Goal: Task Accomplishment & Management: Use online tool/utility

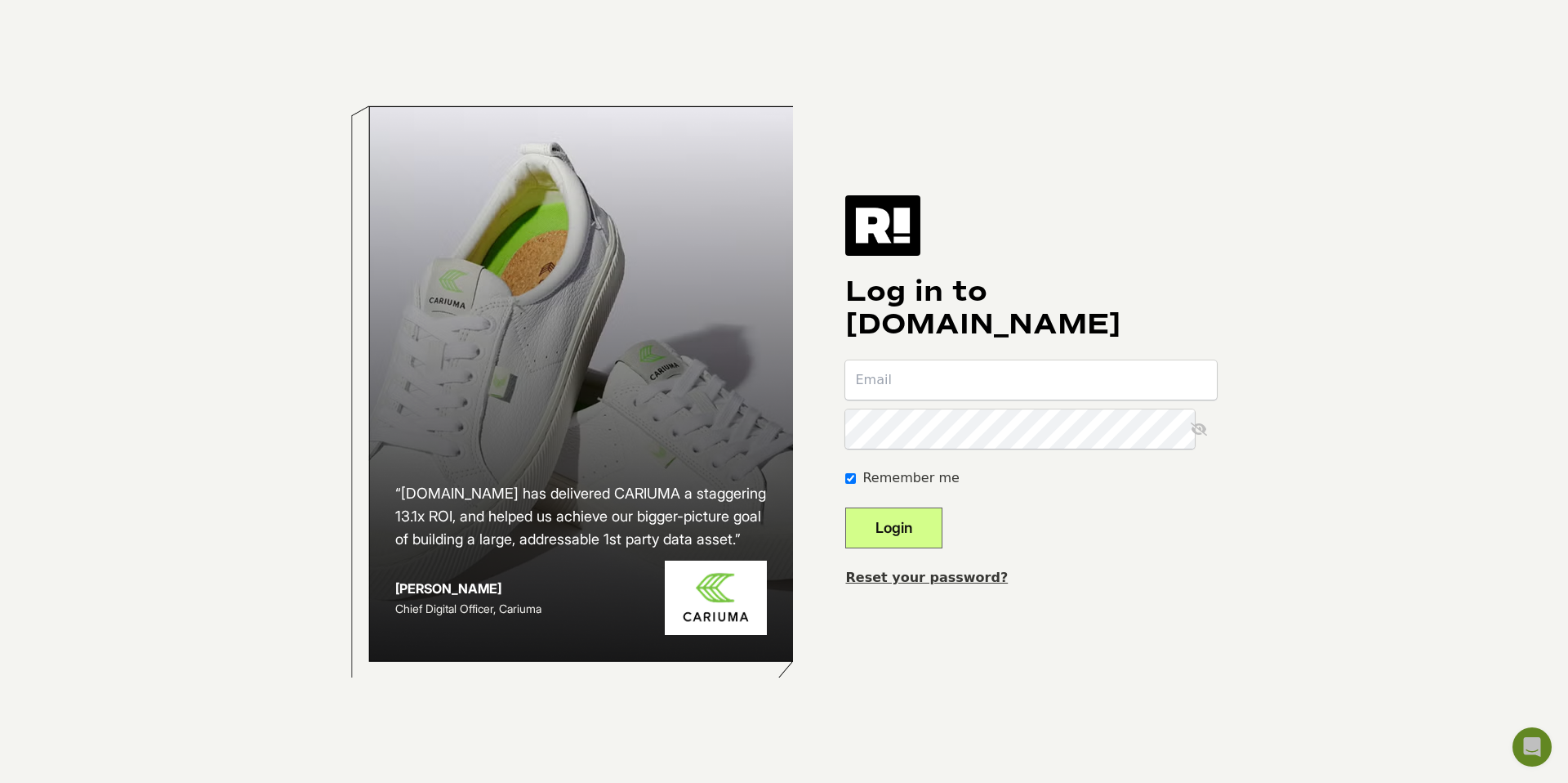
type input "[PERSON_NAME][EMAIL_ADDRESS][DOMAIN_NAME]"
click at [891, 528] on button "Login" at bounding box center [893, 527] width 97 height 41
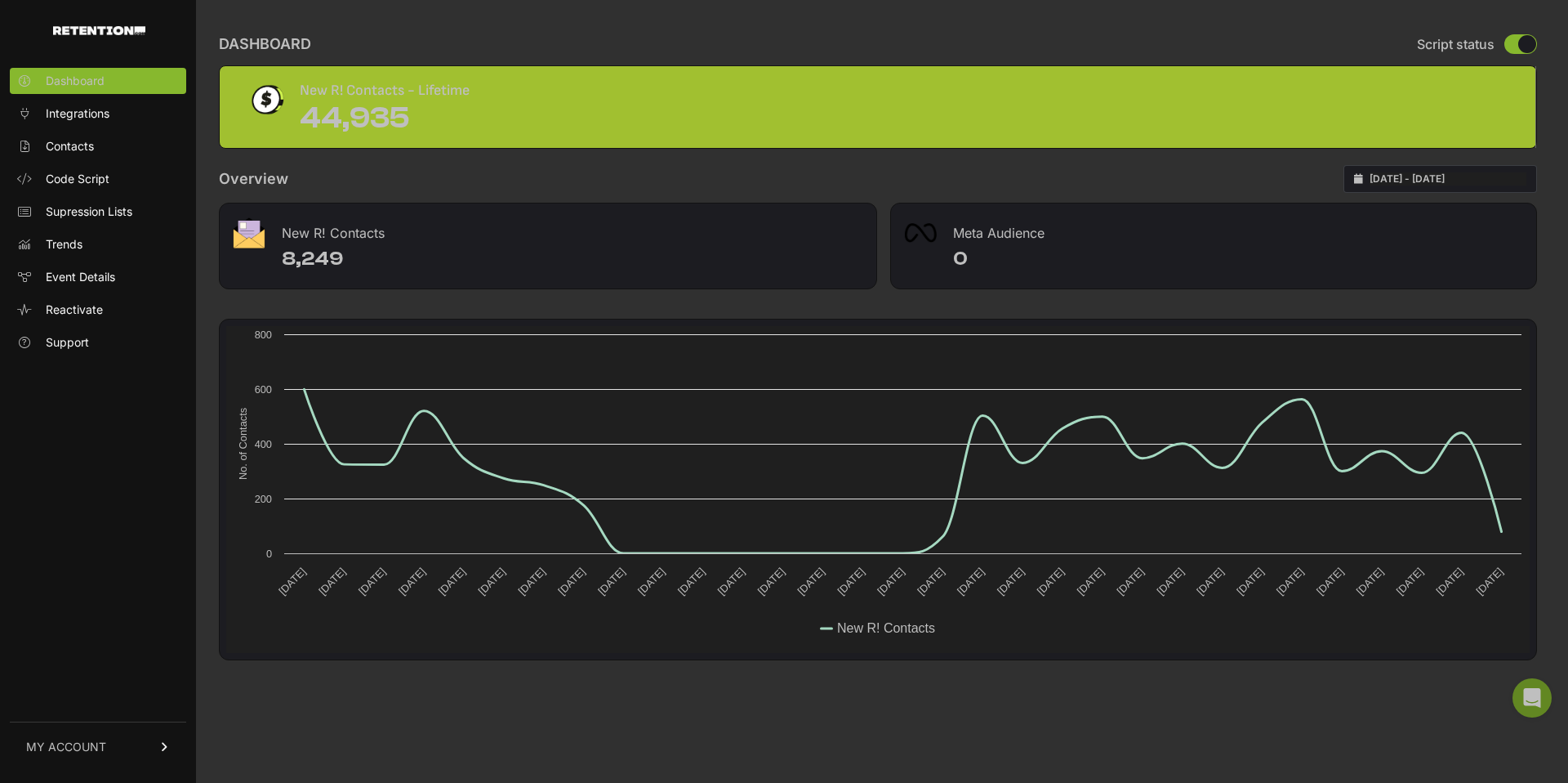
click at [1468, 179] on input "2025-07-21 - 2025-08-20" at bounding box center [1447, 178] width 156 height 13
click at [1443, 259] on li "This Month" at bounding box center [1454, 262] width 131 height 23
type input "[DATE] - [DATE]"
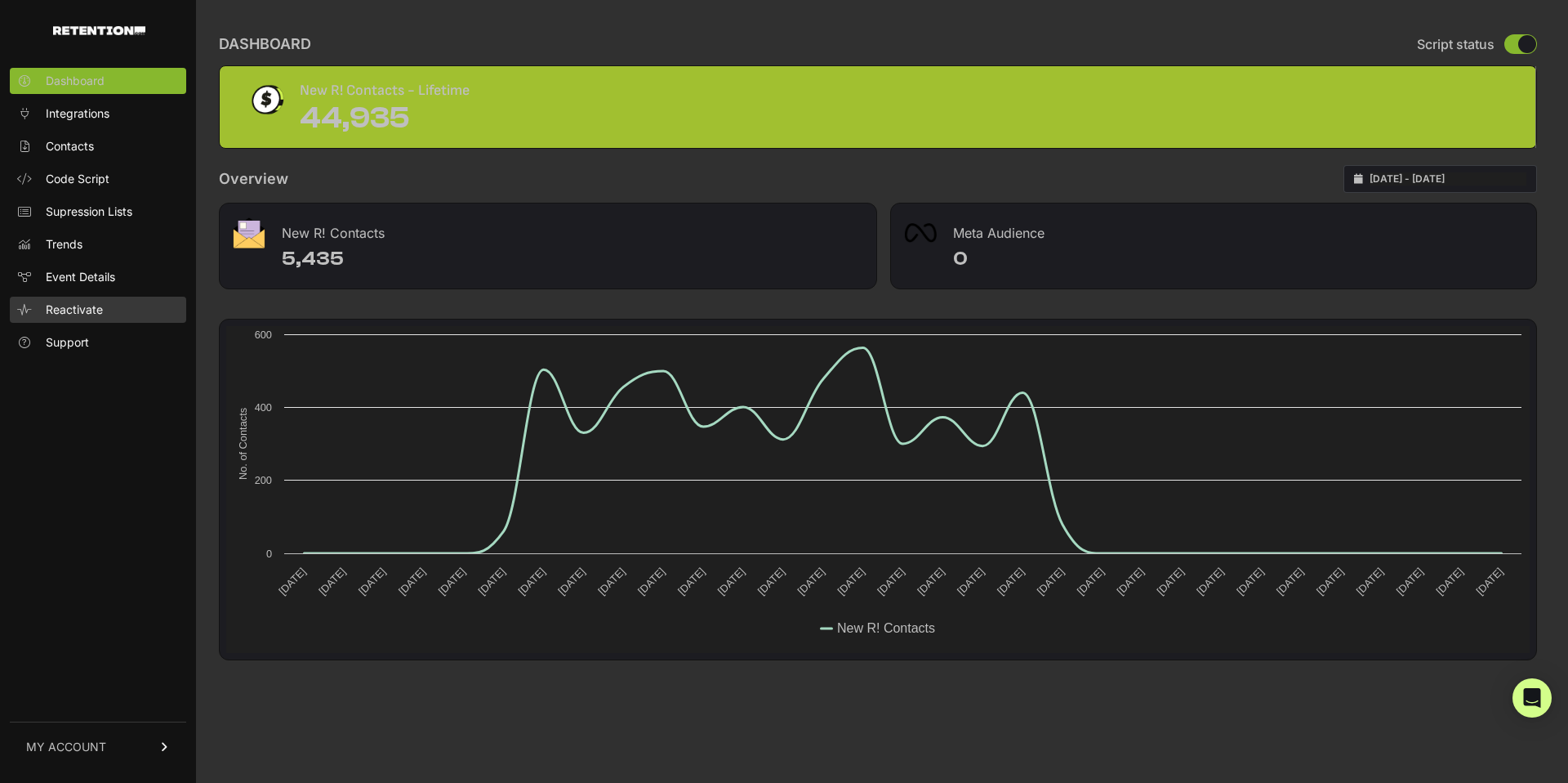
click at [58, 315] on span "Reactivate" at bounding box center [73, 309] width 57 height 17
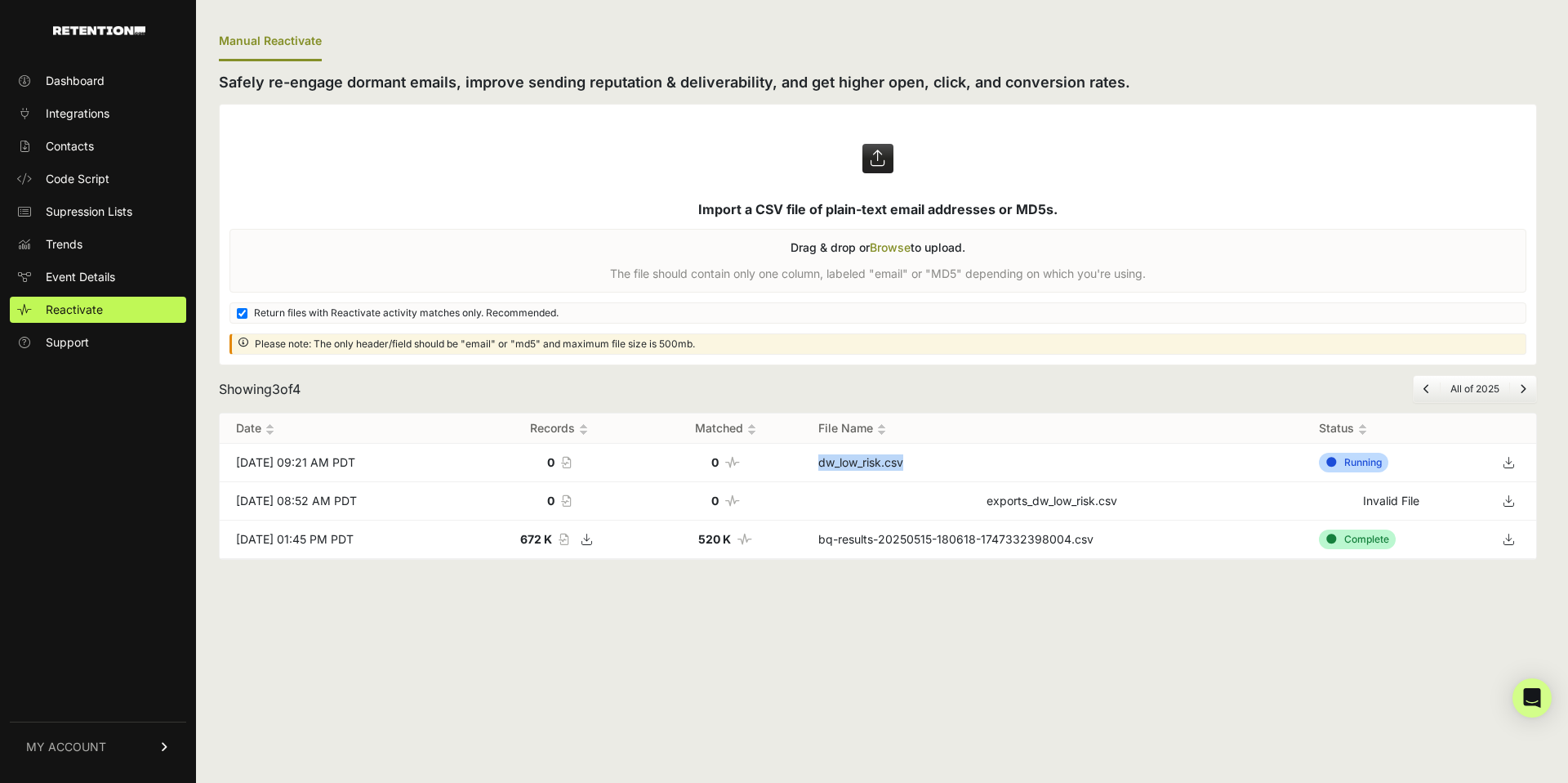
drag, startPoint x: 854, startPoint y: 464, endPoint x: 943, endPoint y: 466, distance: 89.0
click at [943, 466] on td "dw_low_risk.csv" at bounding box center [1052, 463] width 501 height 38
copy td "dw_low_risk.csv"
